Goal: Transaction & Acquisition: Download file/media

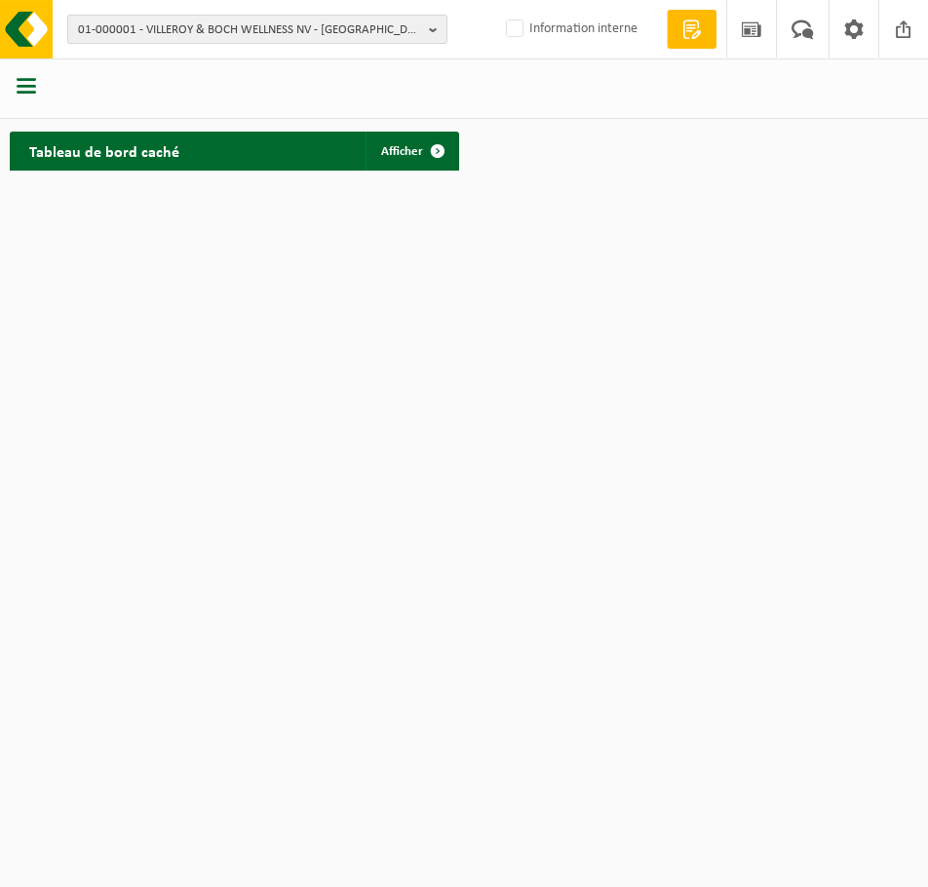
click at [432, 32] on b "button" at bounding box center [438, 29] width 18 height 27
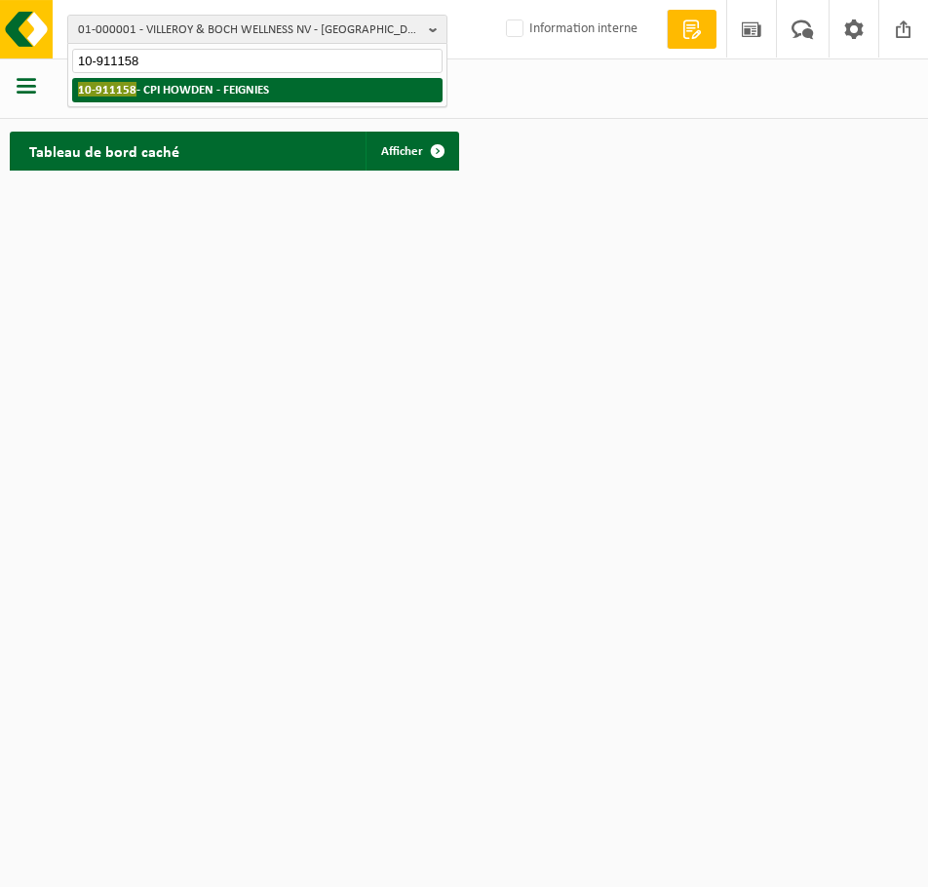
type input "10-911158"
click at [148, 79] on li "10-911158 - CPI HOWDEN - FEIGNIES" at bounding box center [257, 90] width 371 height 24
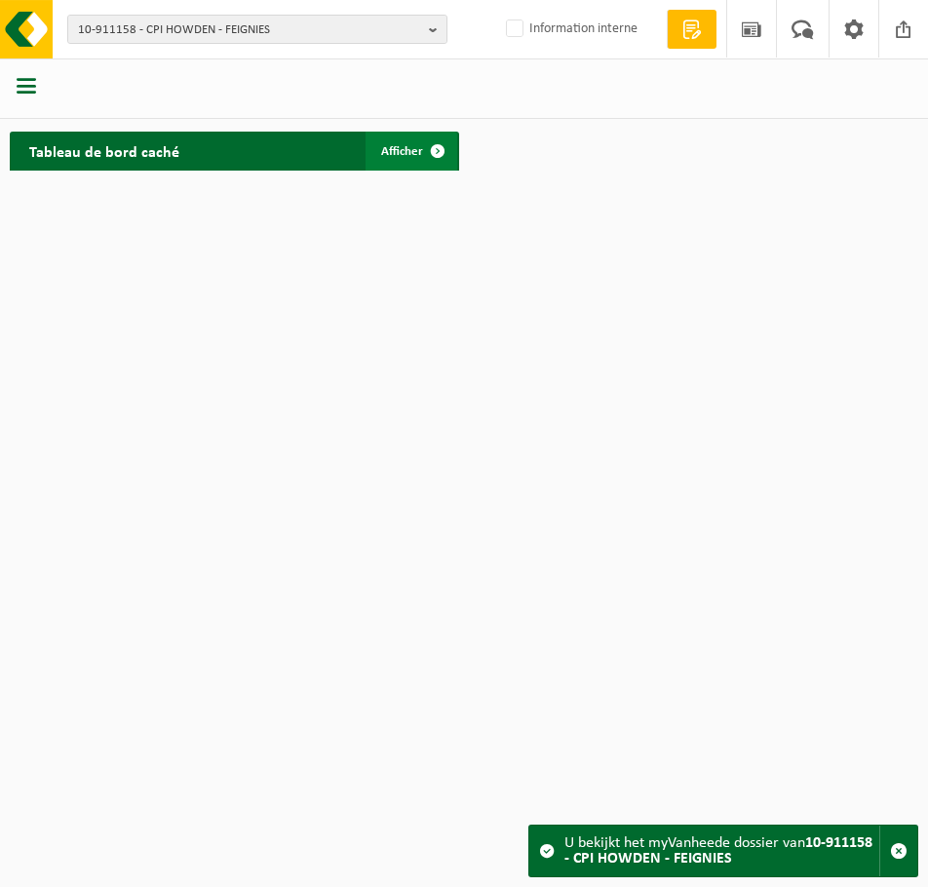
click at [398, 147] on span "Afficher" at bounding box center [402, 151] width 42 height 13
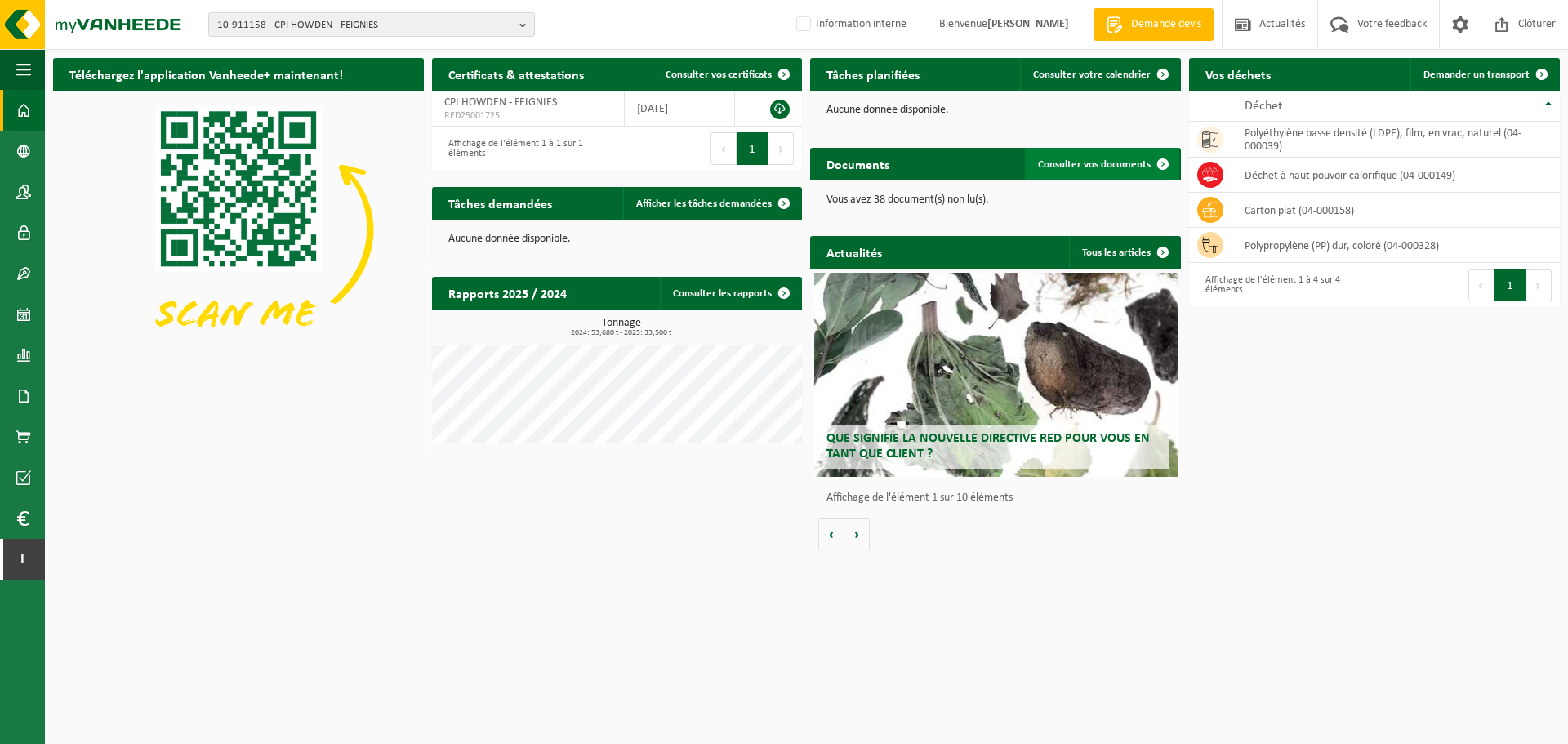
click at [763, 159] on span at bounding box center [1163, 163] width 33 height 33
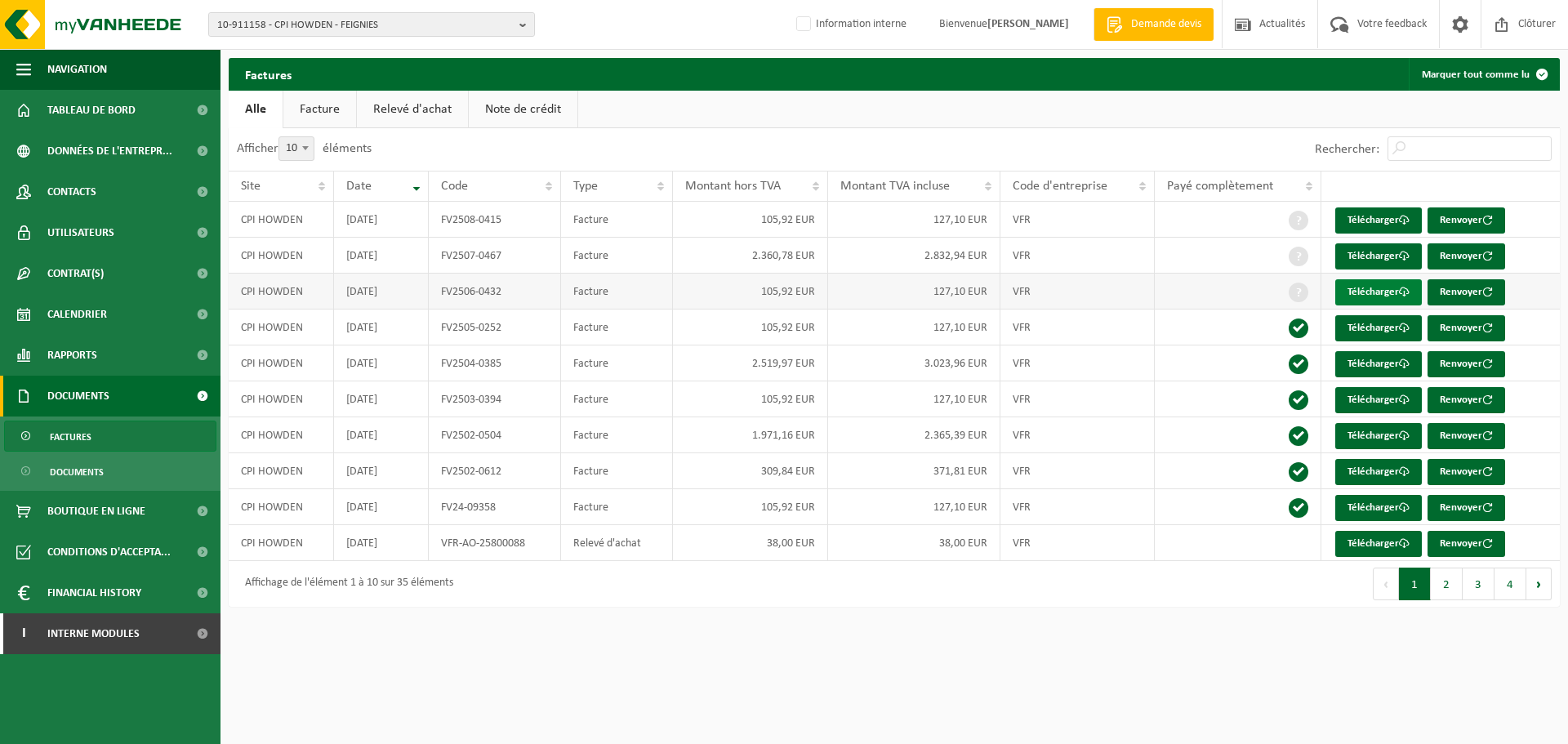
click at [1368, 287] on link "Télécharger" at bounding box center [1378, 292] width 86 height 26
click at [1375, 254] on link "Télécharger" at bounding box center [1378, 256] width 86 height 26
click at [1370, 213] on link "Télécharger" at bounding box center [1378, 220] width 86 height 26
